Goal: Transaction & Acquisition: Obtain resource

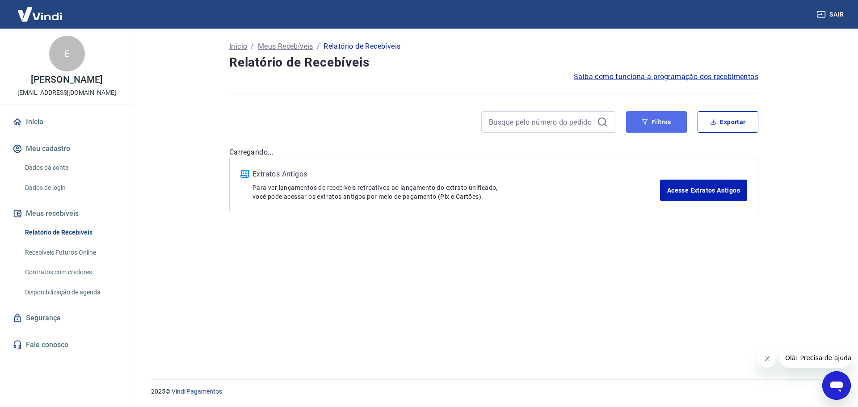
click at [649, 127] on button "Filtros" at bounding box center [656, 121] width 61 height 21
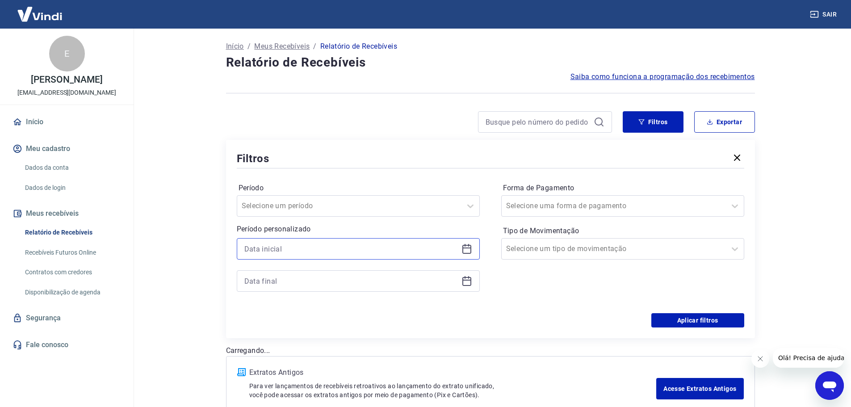
click at [388, 253] on input at bounding box center [351, 248] width 214 height 13
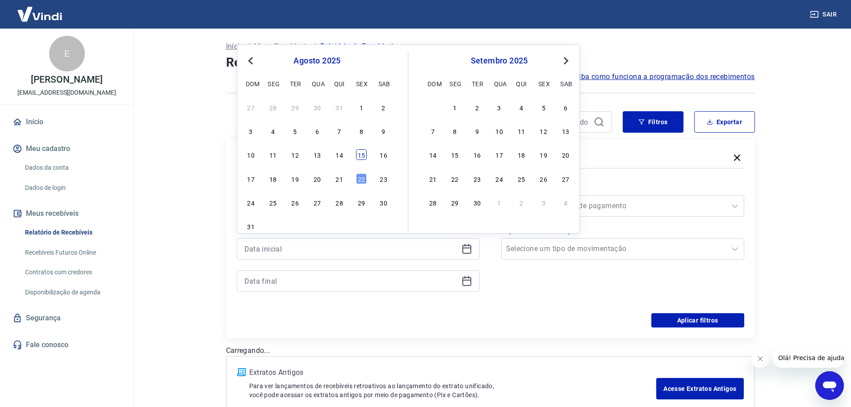
click at [362, 157] on div "15" at bounding box center [361, 154] width 11 height 11
type input "[DATE]"
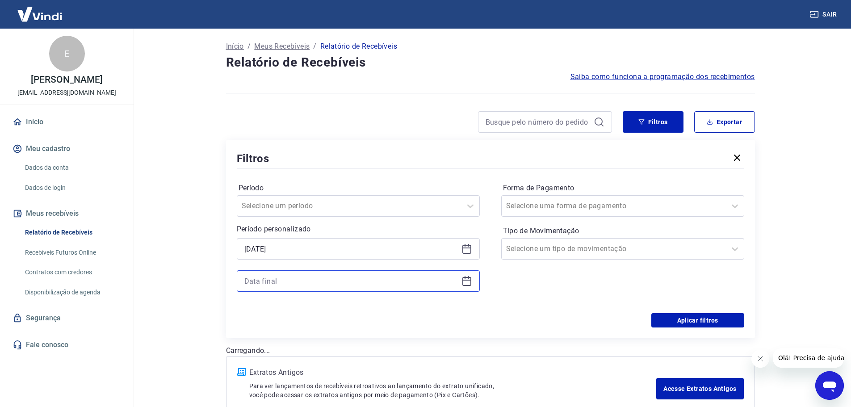
click at [362, 277] on input at bounding box center [351, 280] width 214 height 13
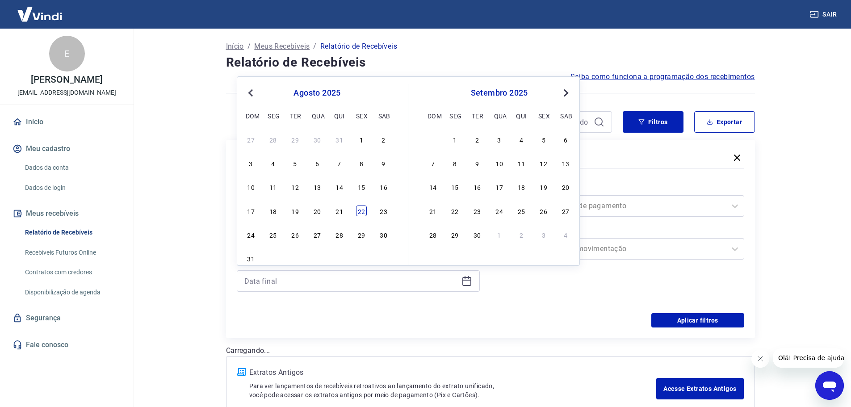
click at [362, 213] on div "22" at bounding box center [361, 211] width 11 height 11
type input "[DATE]"
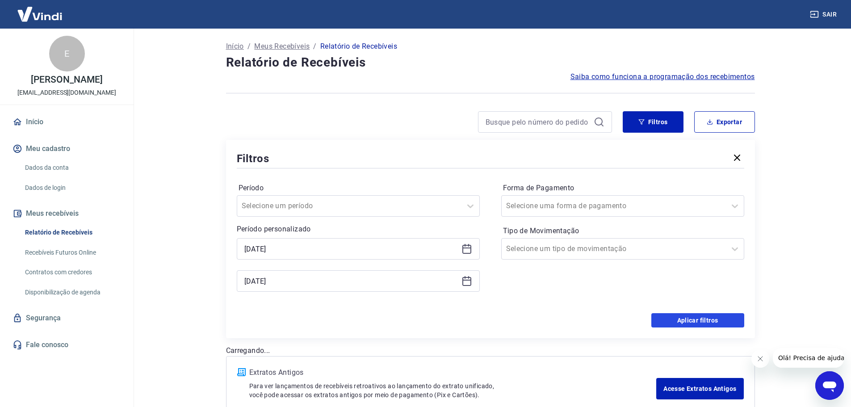
click at [684, 317] on button "Aplicar filtros" at bounding box center [697, 320] width 93 height 14
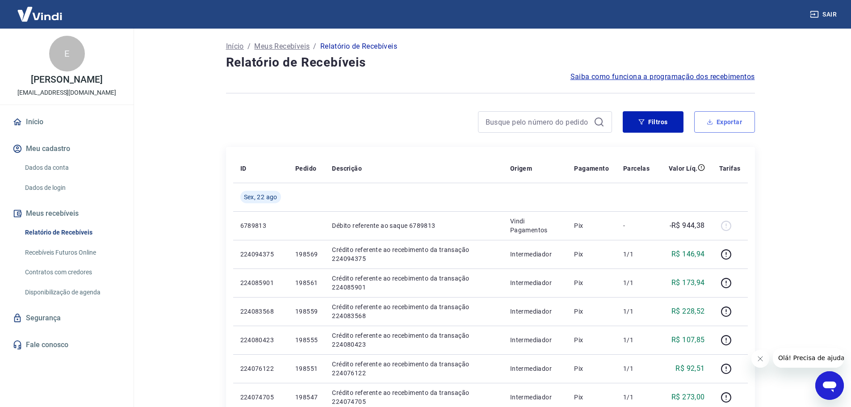
click at [734, 122] on button "Exportar" at bounding box center [724, 121] width 61 height 21
type input "[DATE]"
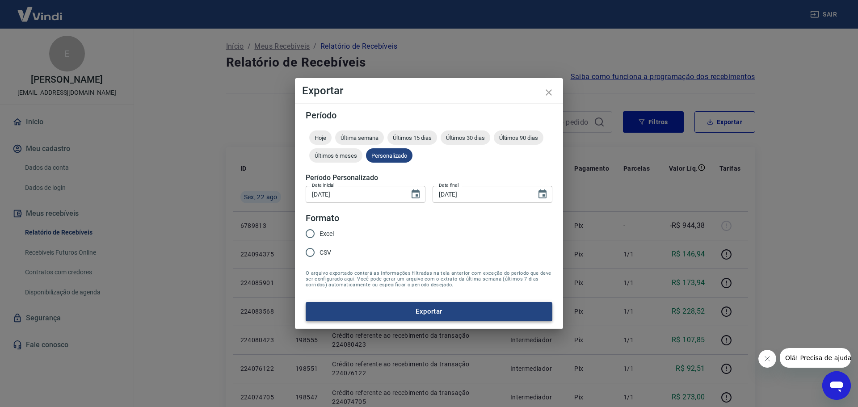
click at [438, 312] on button "Exportar" at bounding box center [429, 311] width 247 height 19
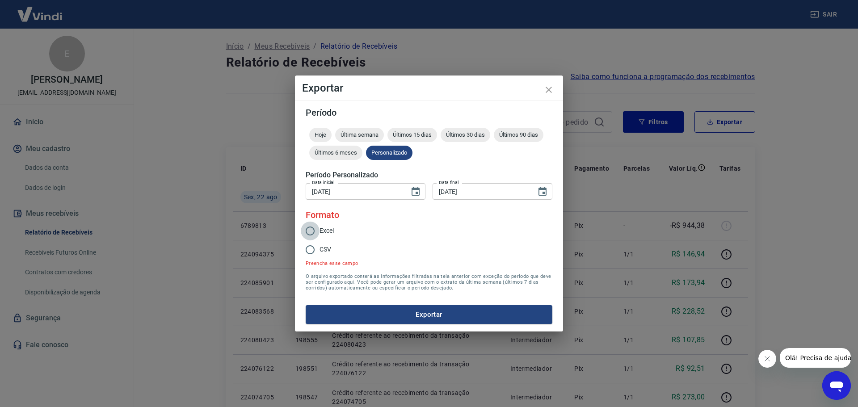
click at [310, 230] on input "Excel" at bounding box center [310, 231] width 19 height 19
radio input "true"
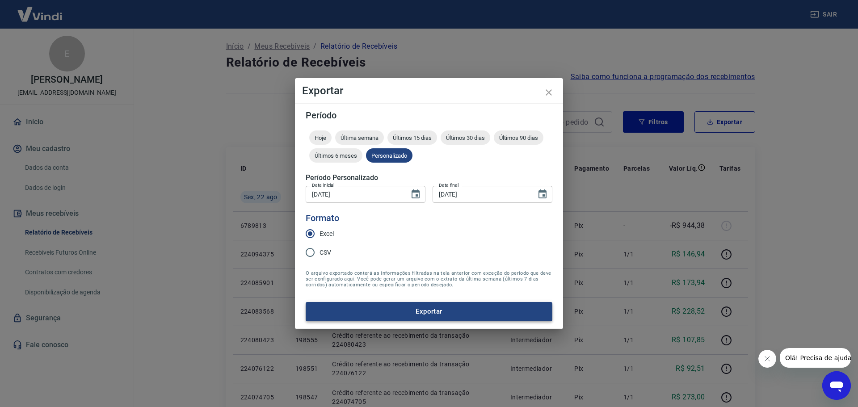
click at [450, 312] on button "Exportar" at bounding box center [429, 311] width 247 height 19
